Goal: Information Seeking & Learning: Learn about a topic

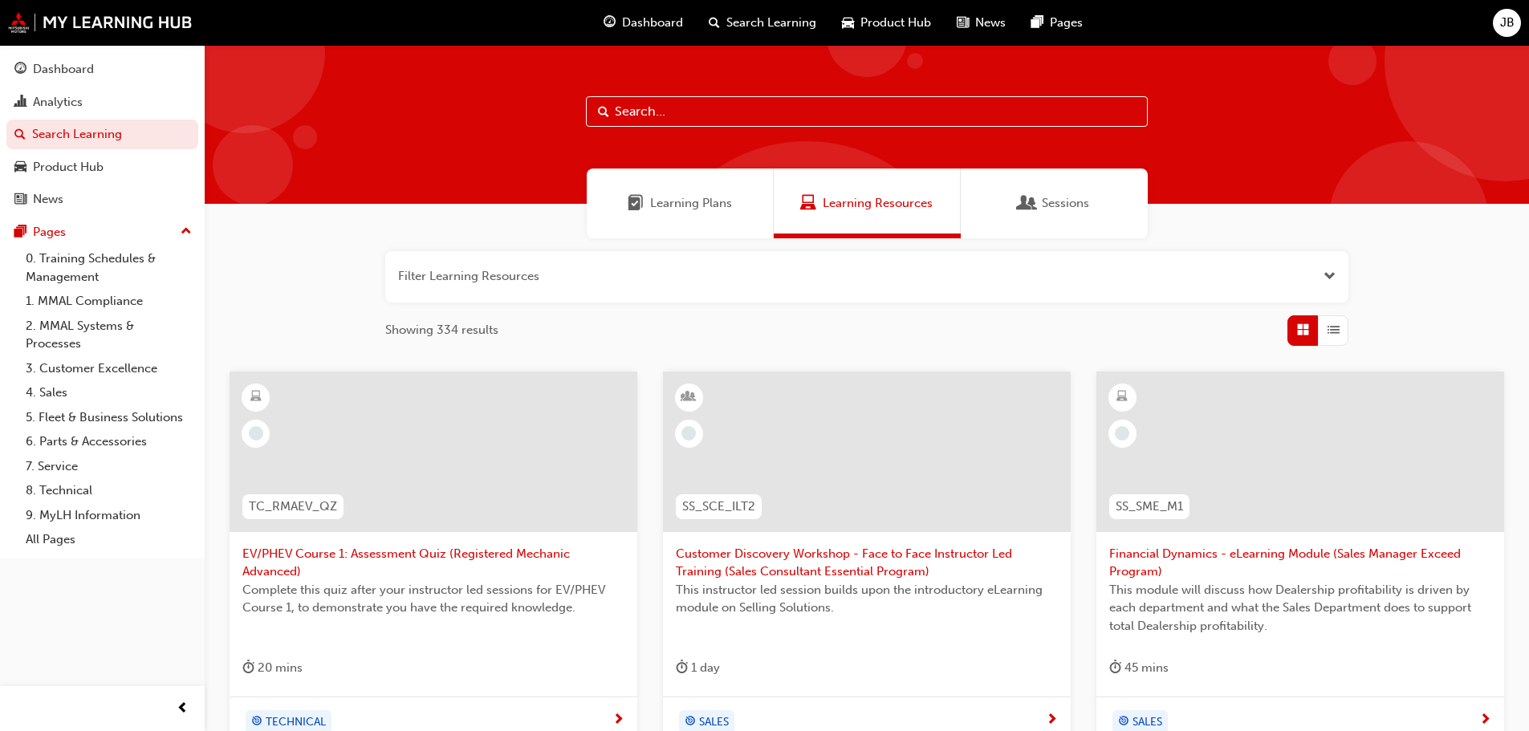
scroll to position [562, 0]
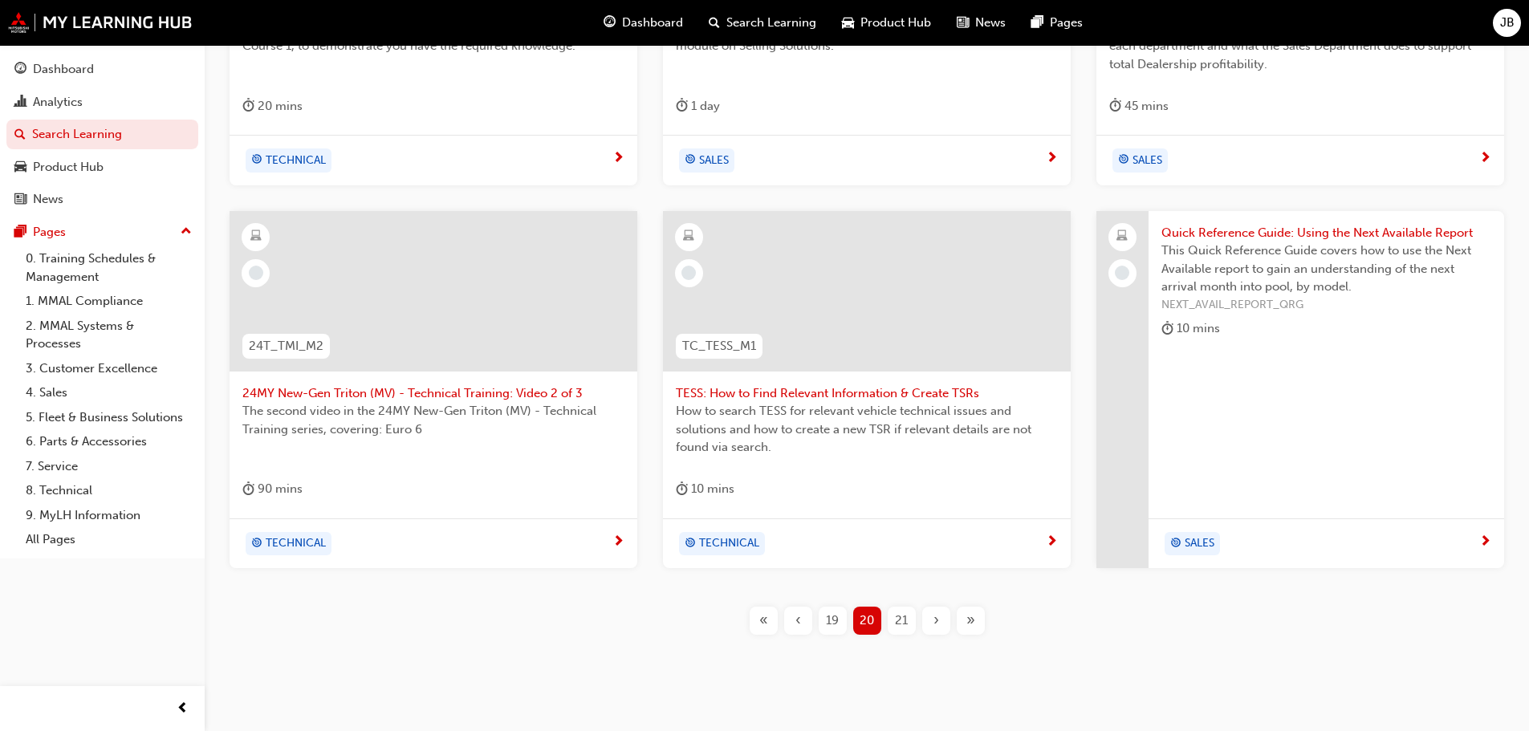
click at [840, 396] on span "TESS: How to Find Relevant Information & Create TSRs" at bounding box center [867, 393] width 382 height 18
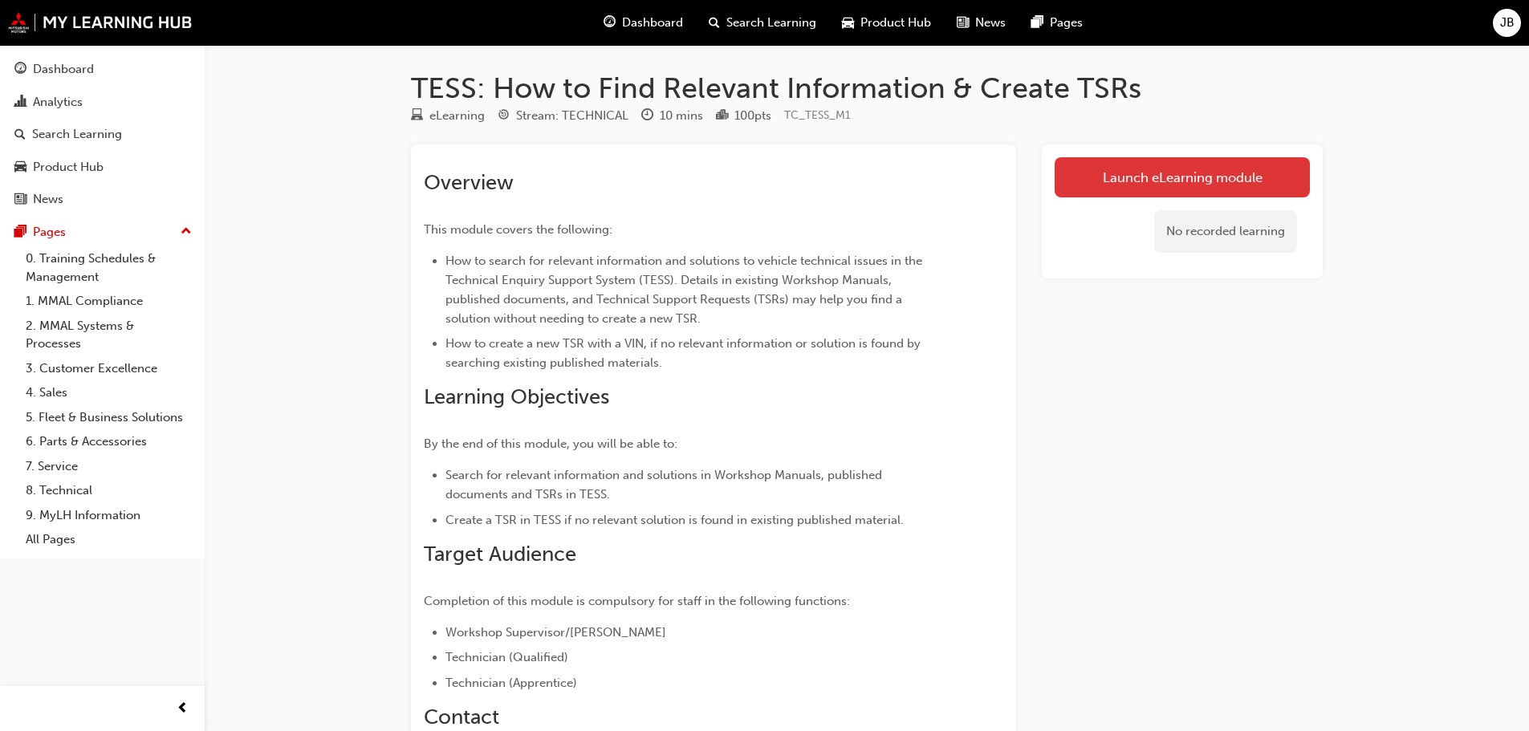
click at [1165, 179] on link "Launch eLearning module" at bounding box center [1182, 177] width 255 height 40
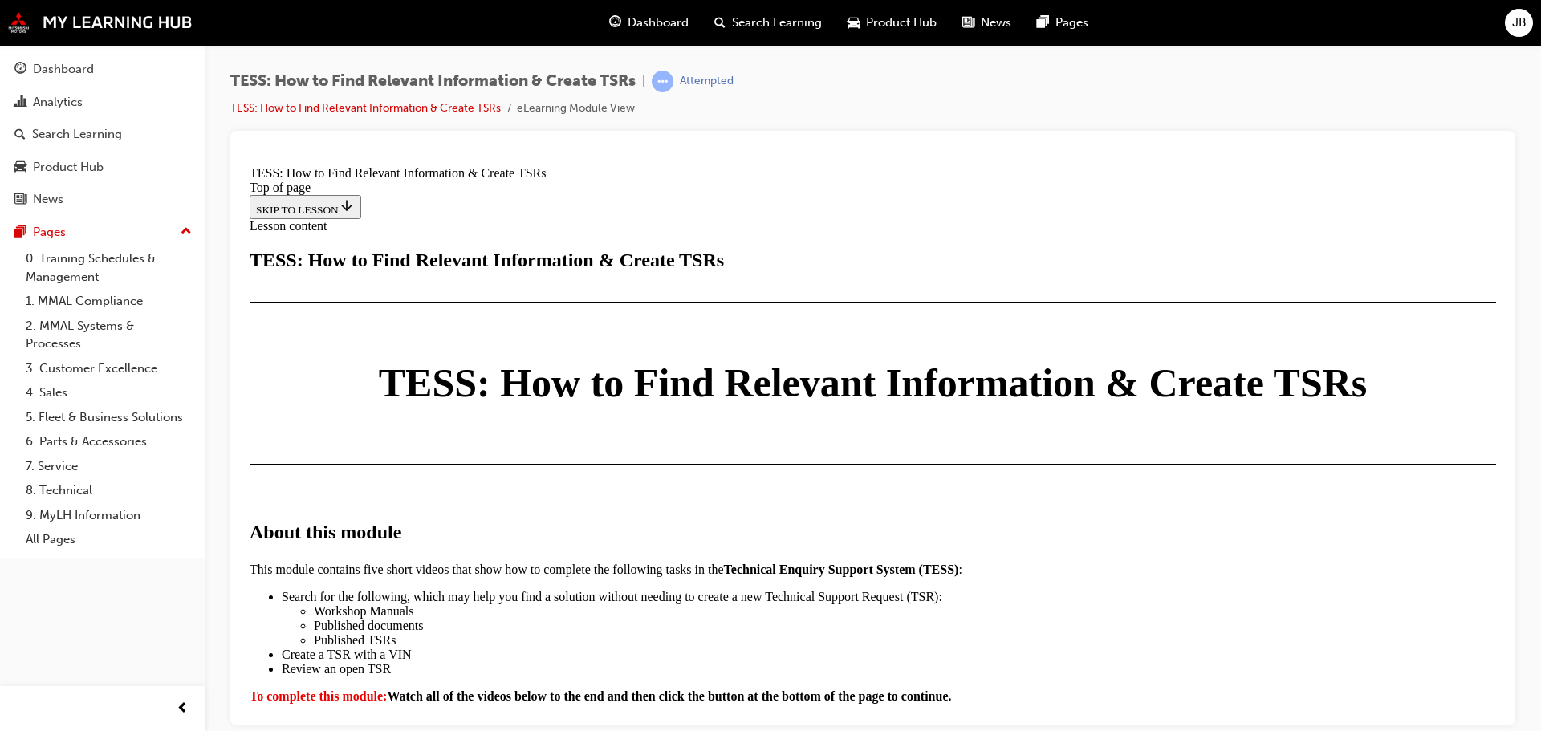
scroll to position [883, 0]
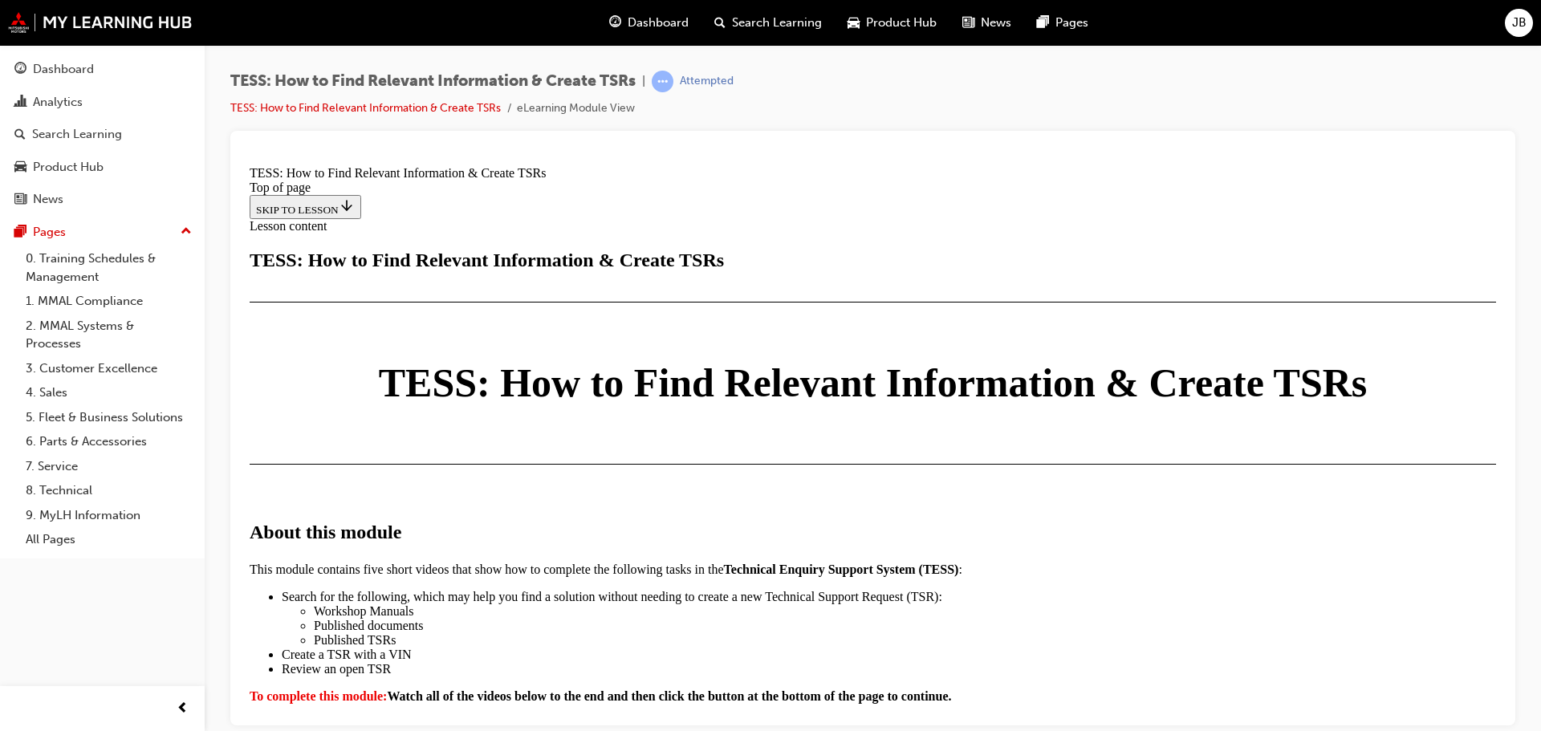
scroll to position [4043, 0]
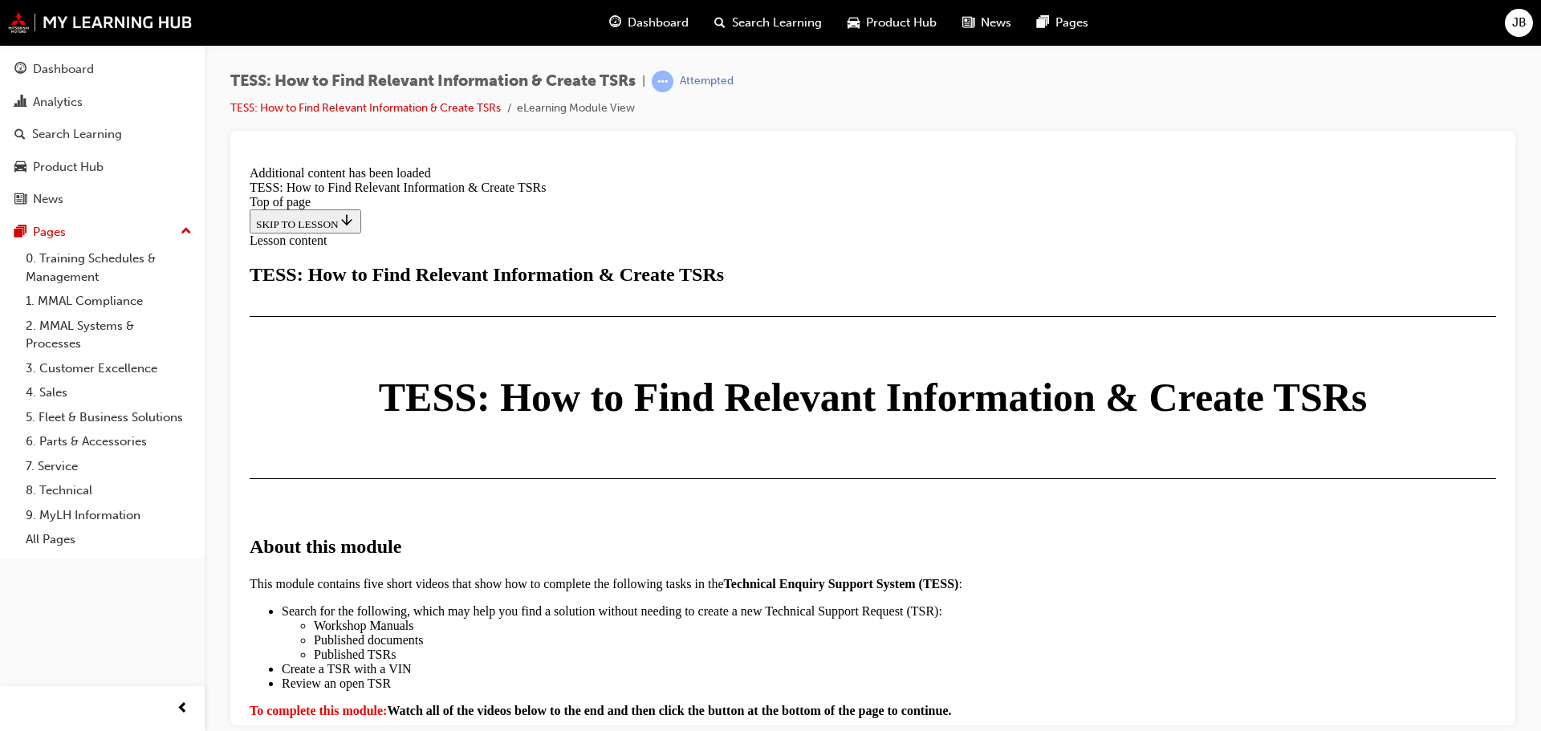
scroll to position [4175, 0]
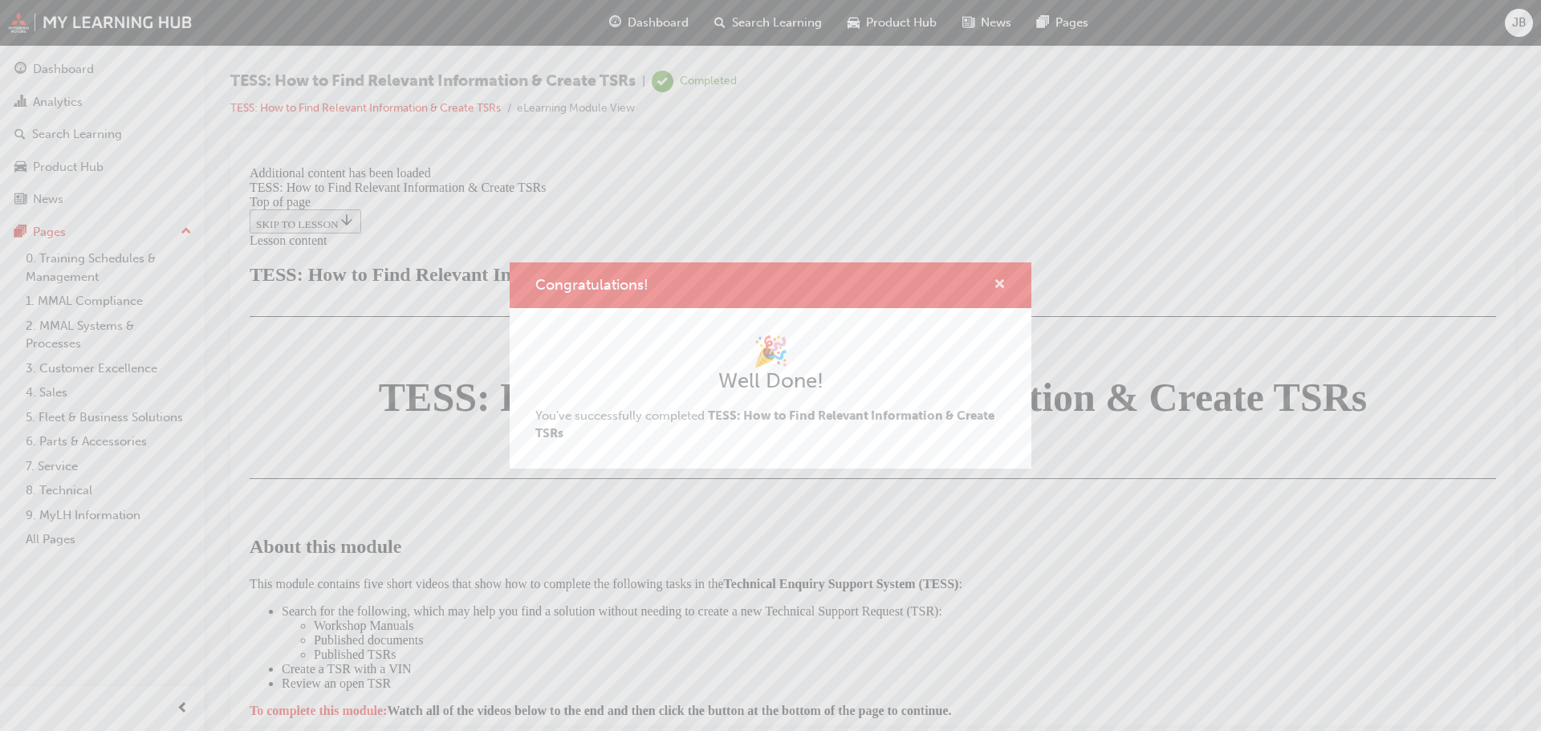
click at [1000, 281] on span "cross-icon" at bounding box center [1000, 286] width 12 height 14
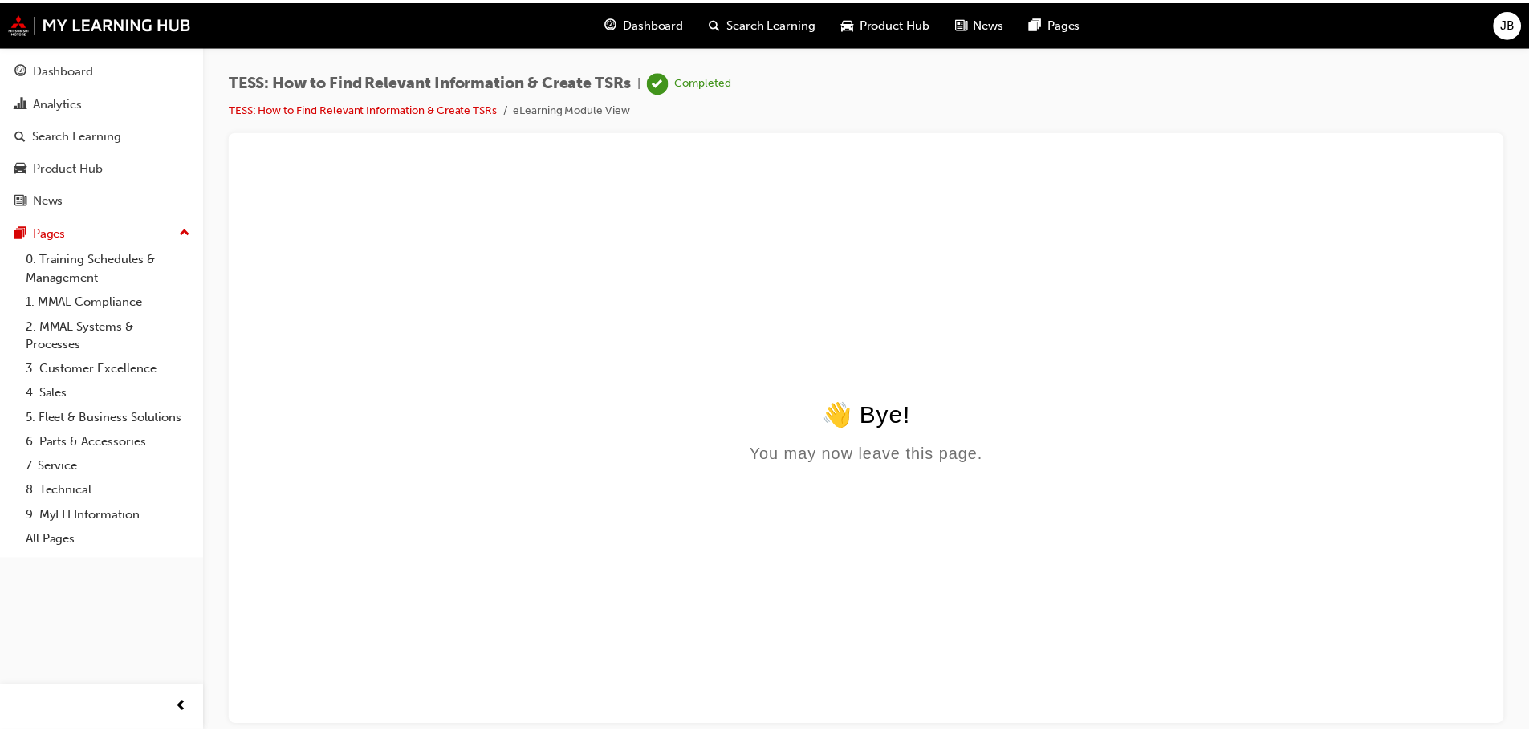
scroll to position [0, 0]
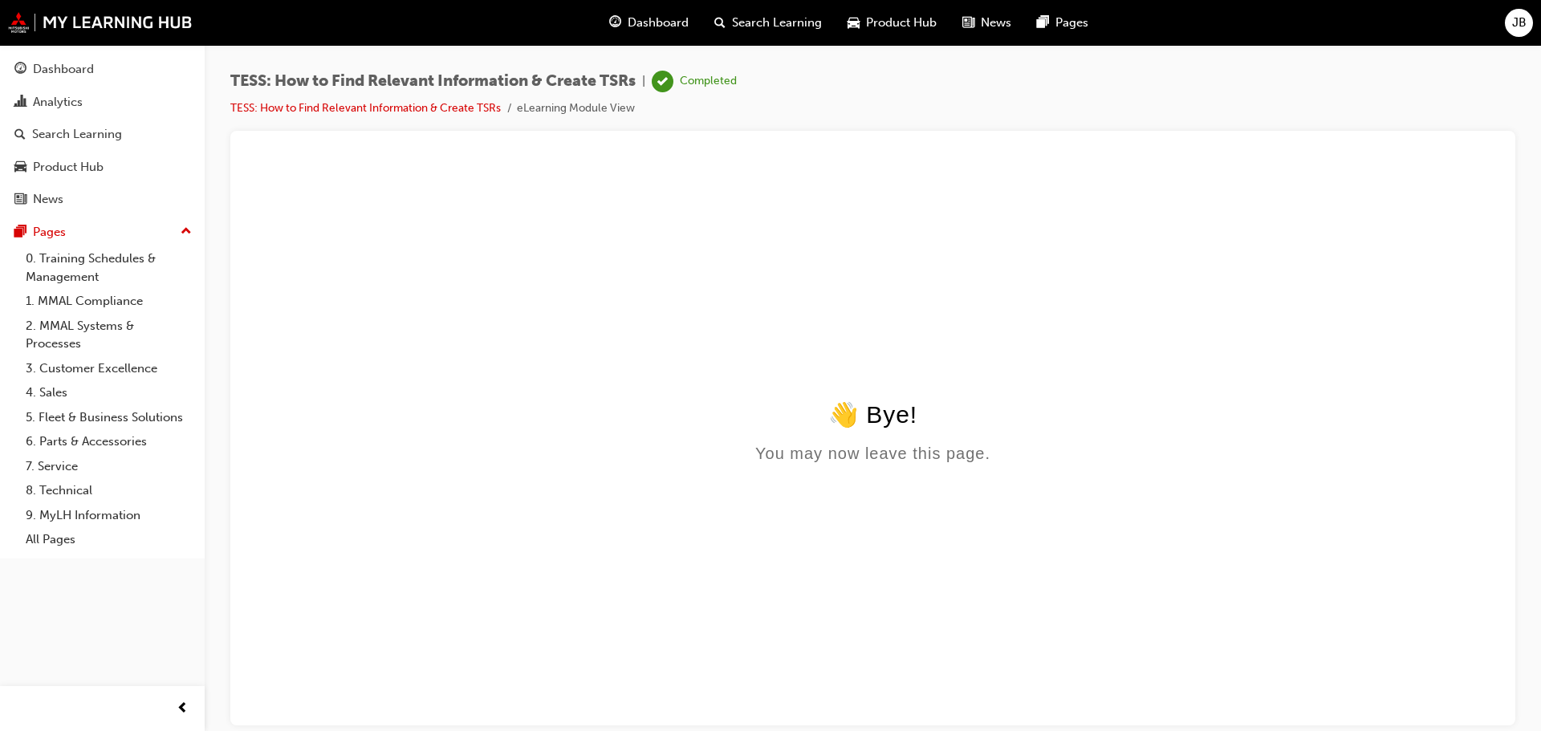
click at [792, 23] on span "Search Learning" at bounding box center [777, 23] width 90 height 18
